Goal: Task Accomplishment & Management: Use online tool/utility

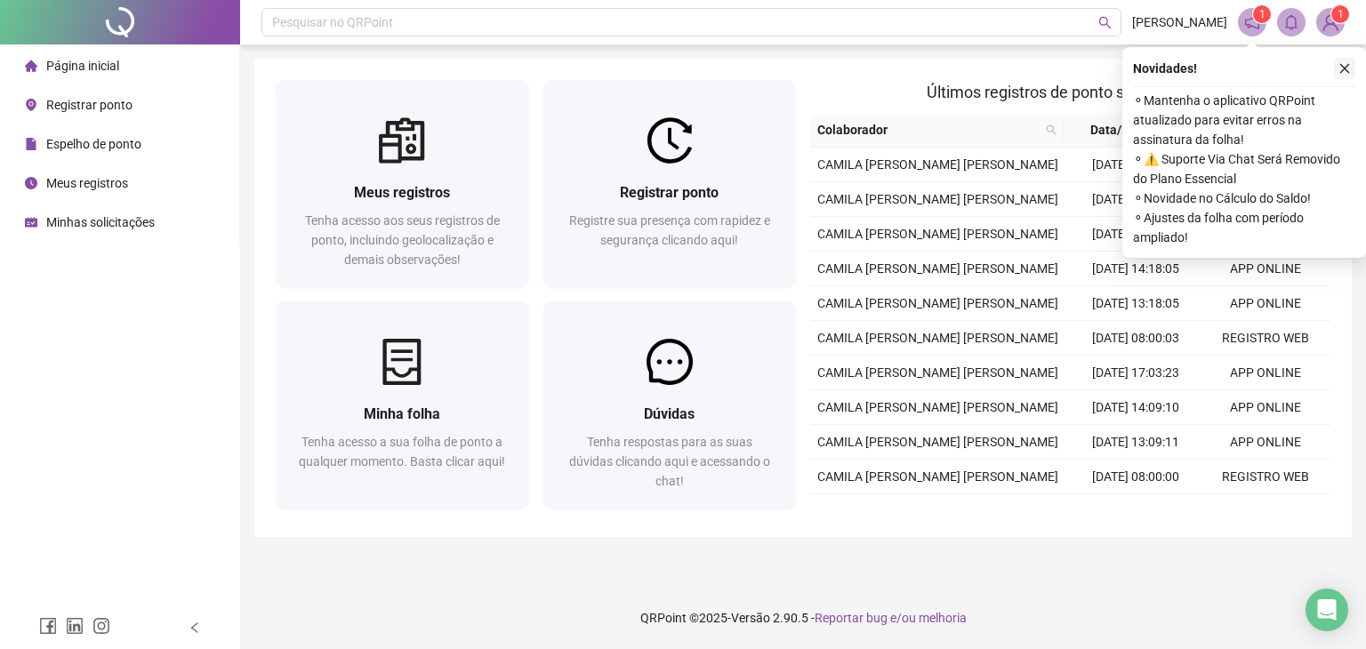
click at [1341, 76] on button "button" at bounding box center [1344, 68] width 21 height 21
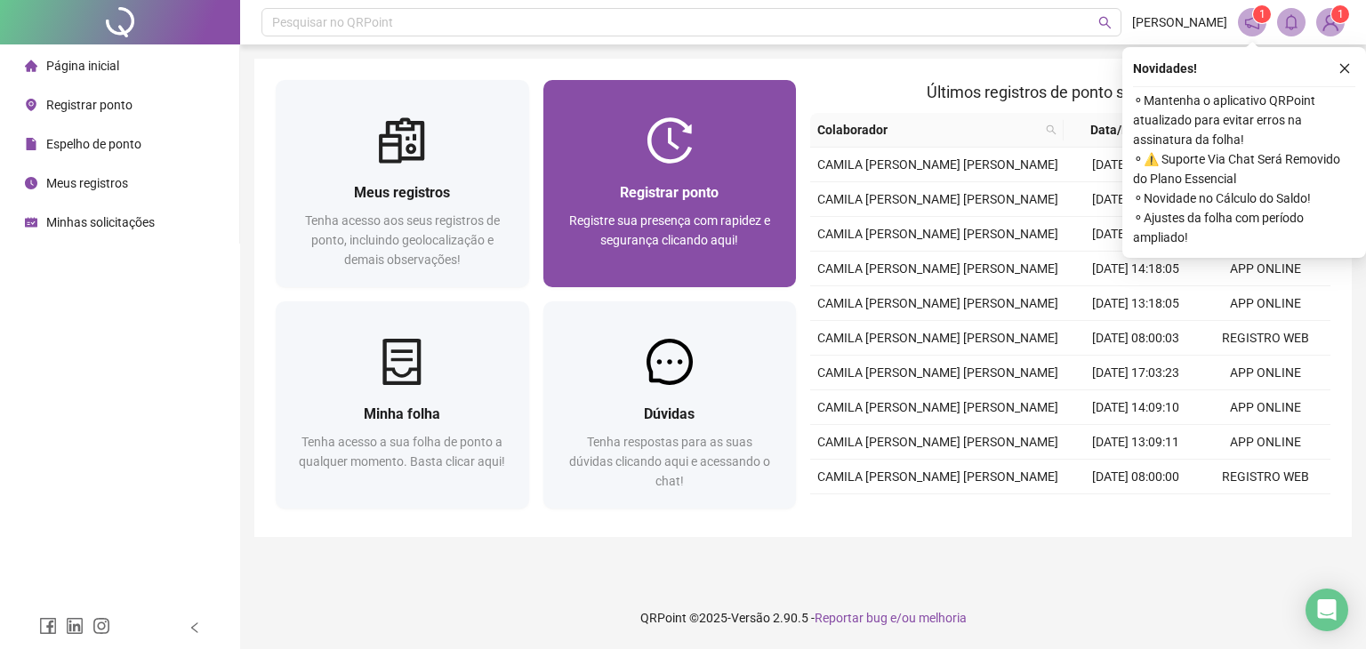
click at [758, 257] on div "Registre sua presença com rapidez e segurança clicando aqui!" at bounding box center [670, 240] width 211 height 59
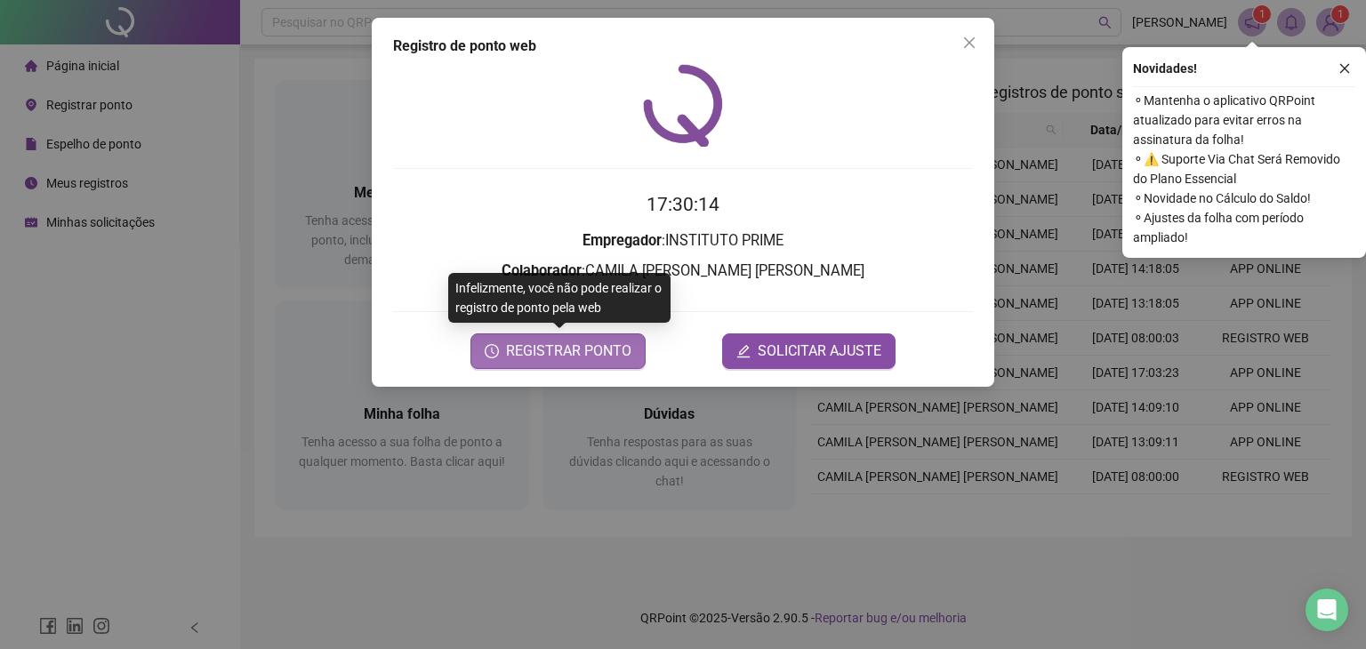
click at [609, 354] on span "REGISTRAR PONTO" at bounding box center [568, 351] width 125 height 21
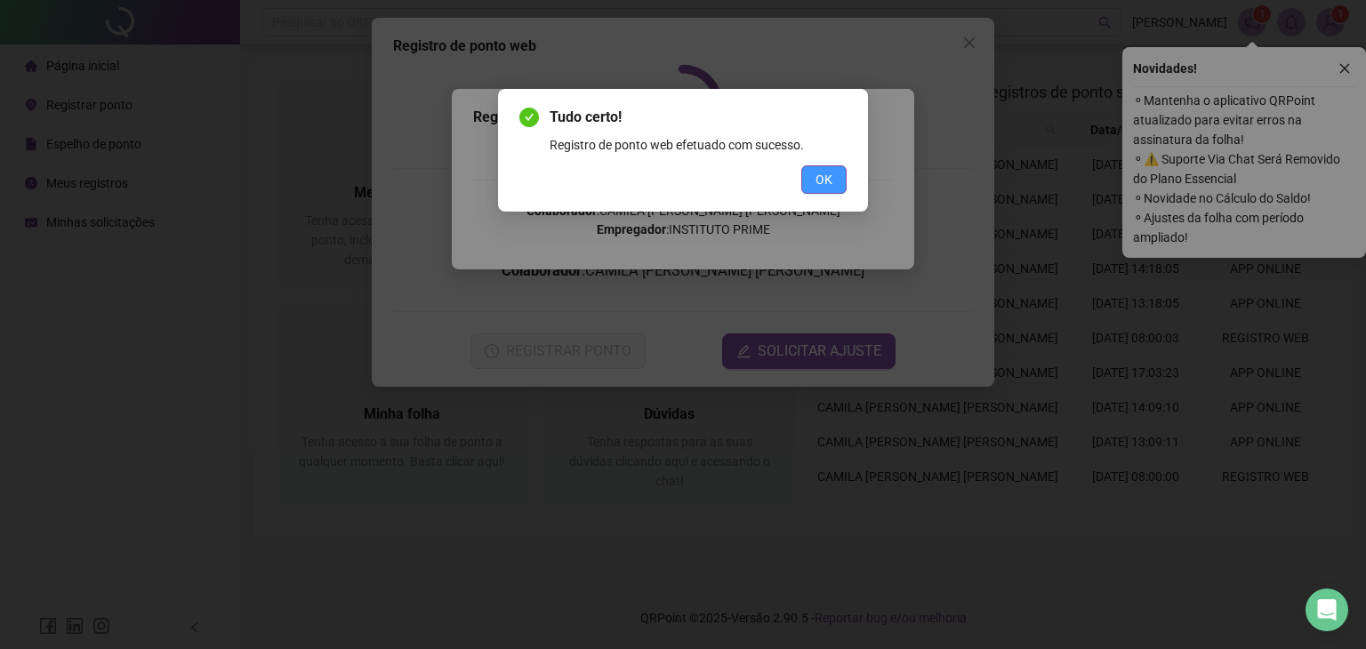
click at [807, 175] on button "OK" at bounding box center [823, 179] width 45 height 28
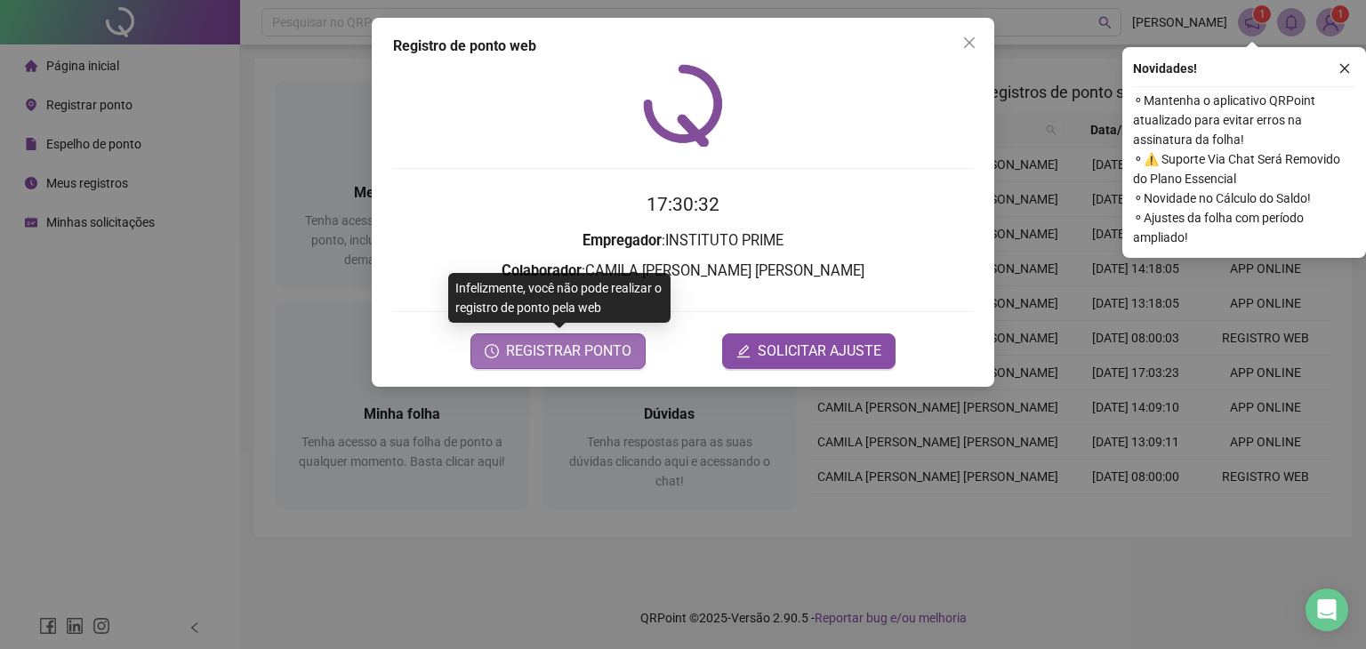
click at [544, 339] on button "REGISTRAR PONTO" at bounding box center [557, 351] width 175 height 36
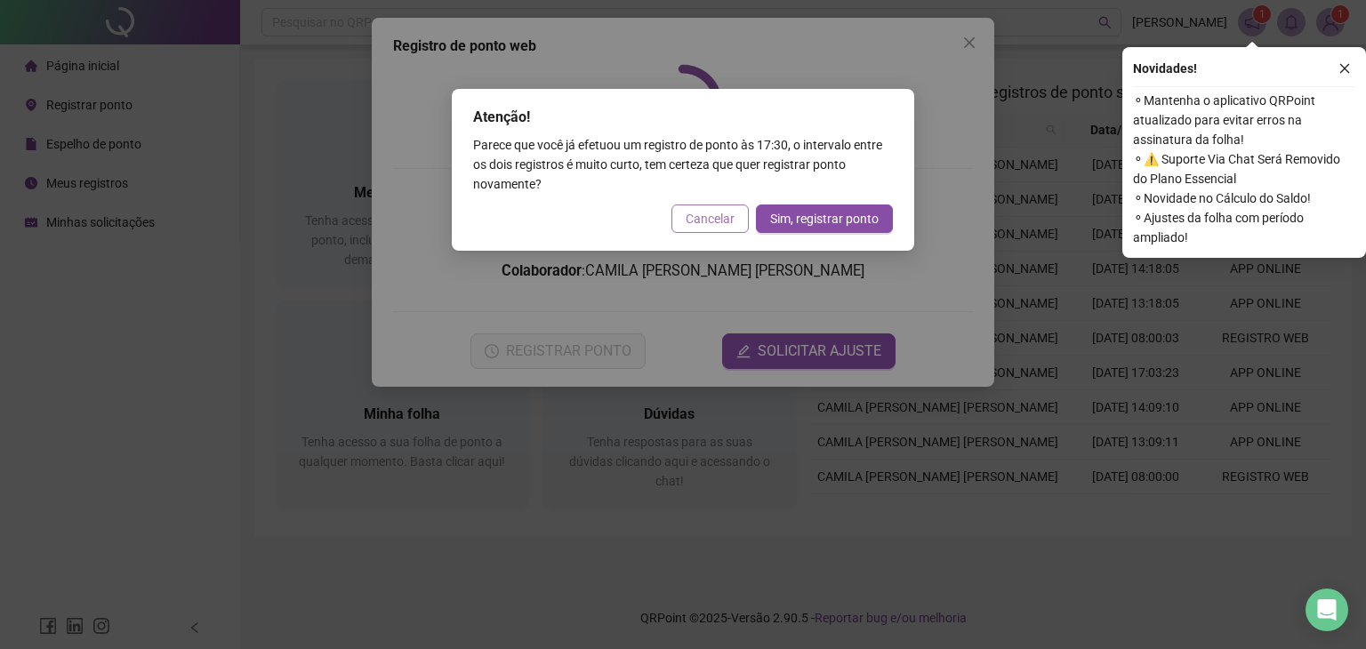
click at [702, 222] on span "Cancelar" at bounding box center [710, 219] width 49 height 20
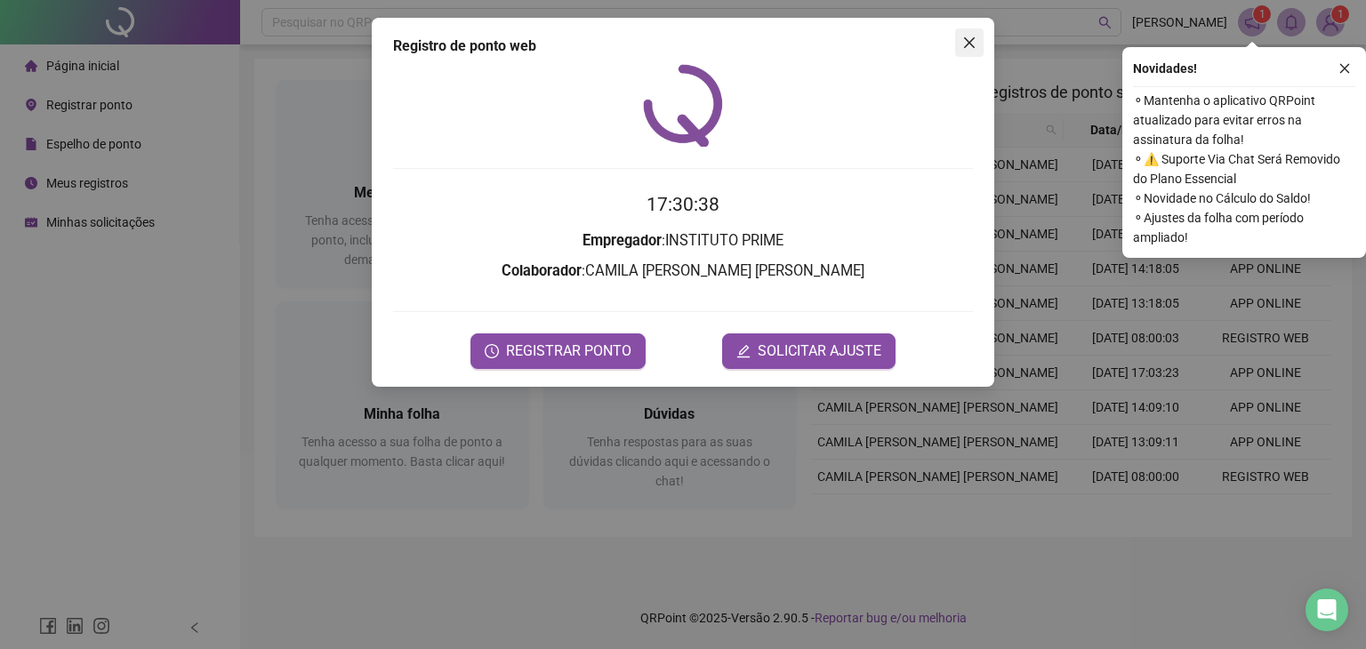
click at [964, 45] on icon "close" at bounding box center [969, 43] width 14 height 14
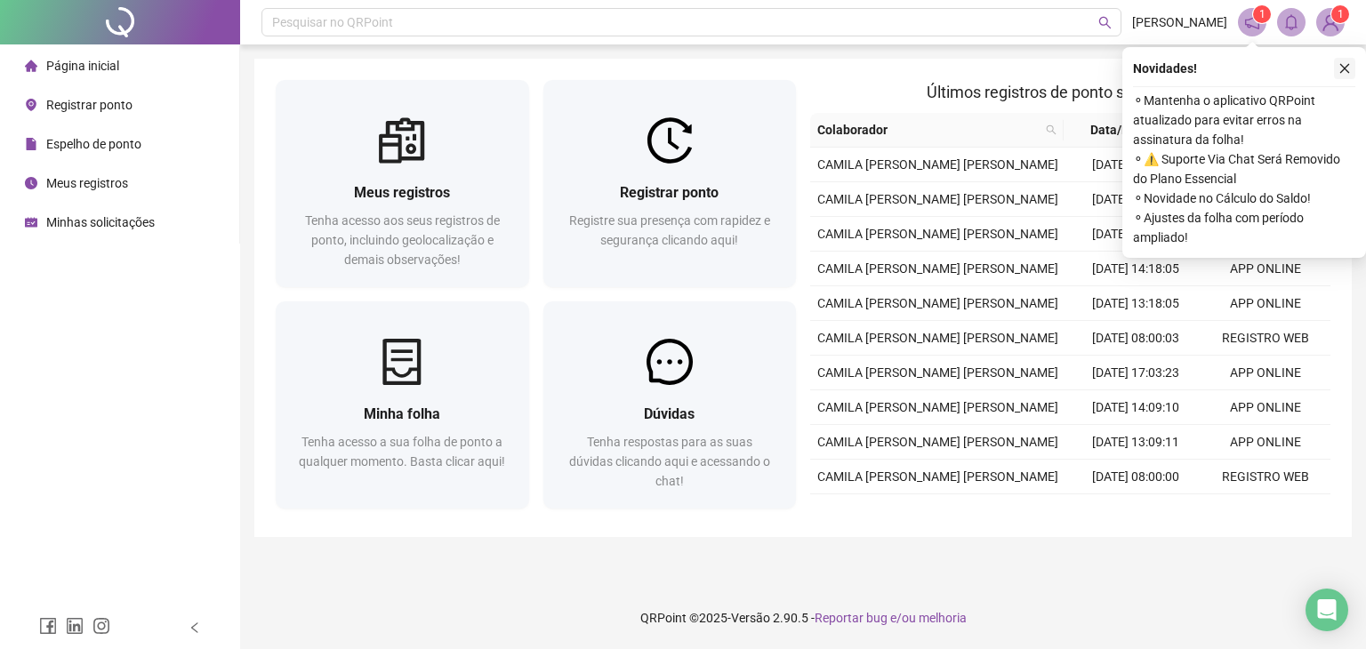
click at [1346, 69] on icon "close" at bounding box center [1345, 69] width 10 height 10
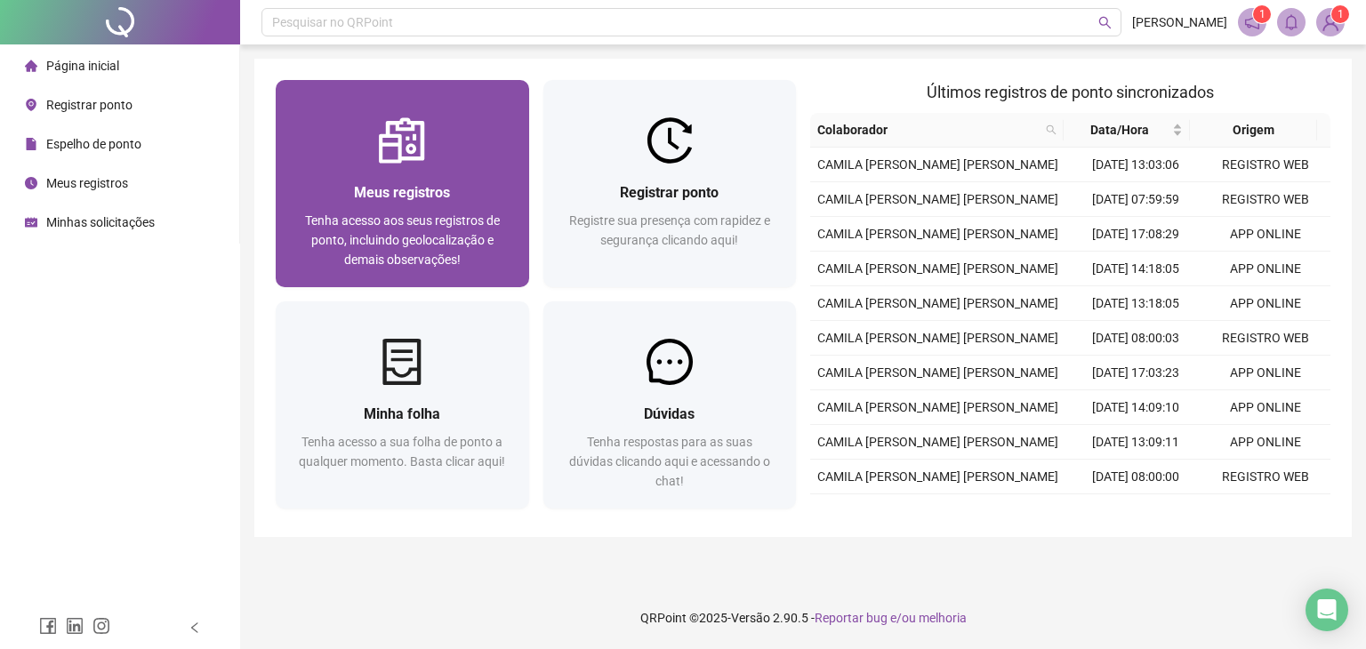
click at [461, 239] on span "Tenha acesso aos seus registros de ponto, incluindo geolocalização e demais obs…" at bounding box center [402, 239] width 195 height 53
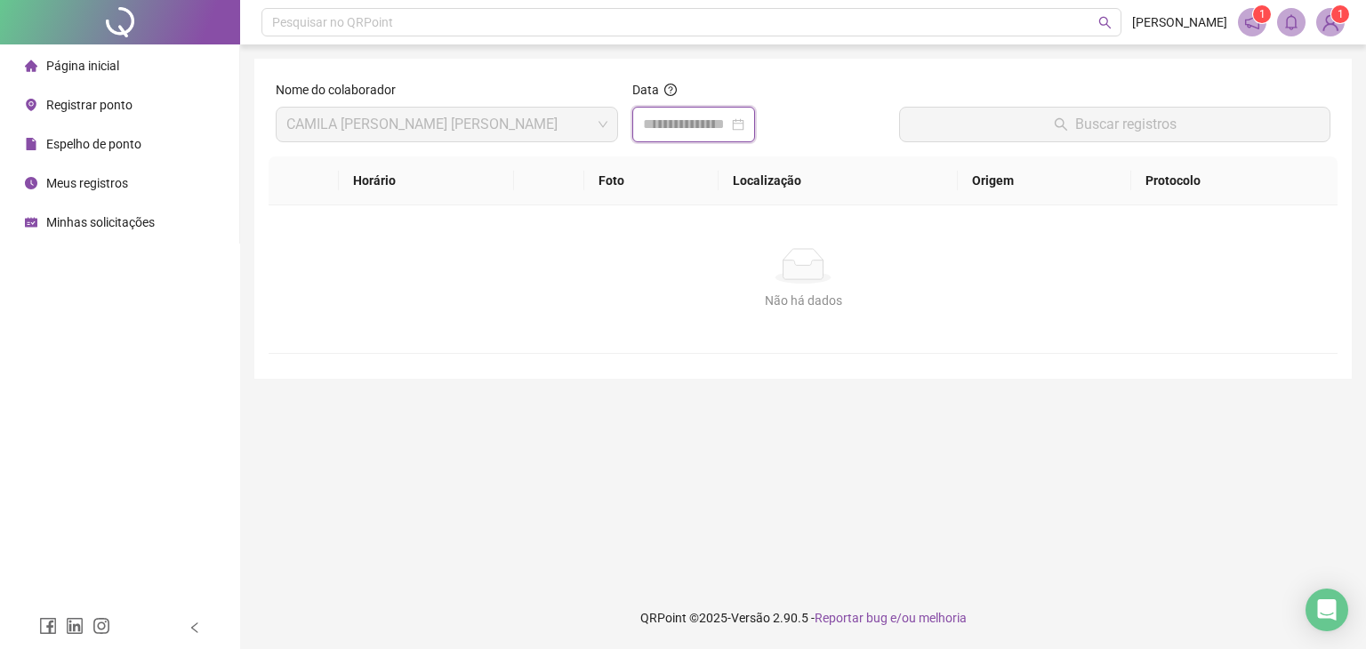
click at [708, 129] on input at bounding box center [685, 124] width 85 height 21
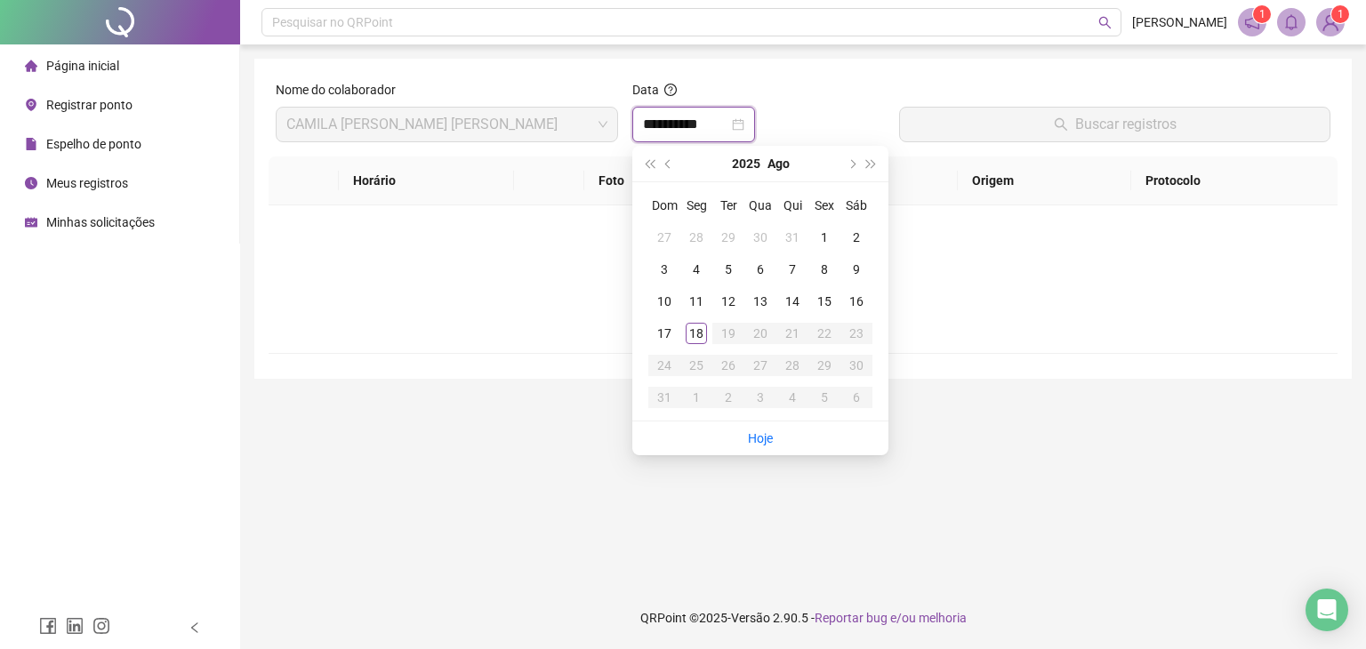
type input "**********"
click at [695, 335] on div "18" at bounding box center [696, 333] width 21 height 21
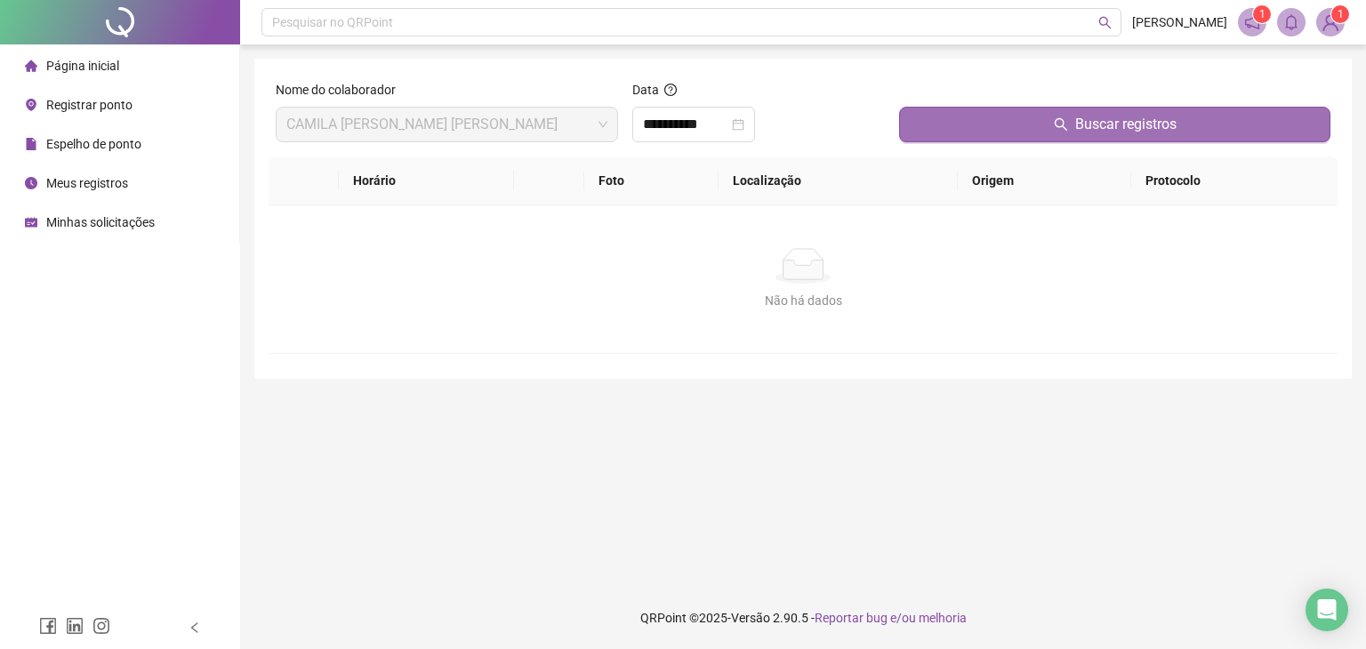
click at [1040, 108] on button "Buscar registros" at bounding box center [1114, 125] width 431 height 36
